Goal: Transaction & Acquisition: Purchase product/service

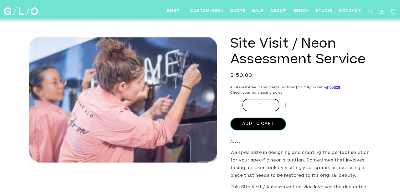
click at [263, 123] on button "Add to cart" at bounding box center [259, 124] width 56 height 12
click at [266, 121] on button "Add to cart" at bounding box center [259, 124] width 56 height 12
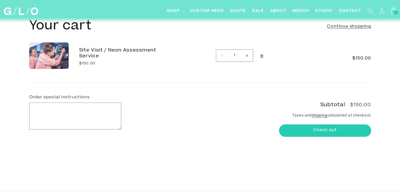
scroll to position [53, 0]
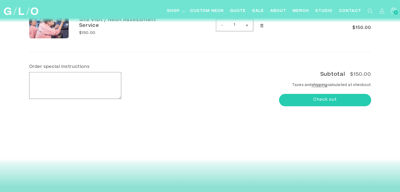
click at [325, 116] on img "Amazon Pay - Use your Amazon account" at bounding box center [325, 116] width 0 height 0
click at [329, 102] on button "Check out" at bounding box center [325, 100] width 92 height 12
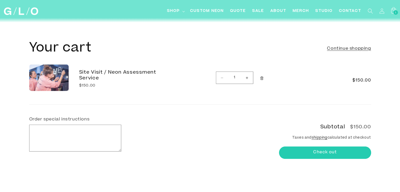
scroll to position [79, 0]
